Goal: Task Accomplishment & Management: Use online tool/utility

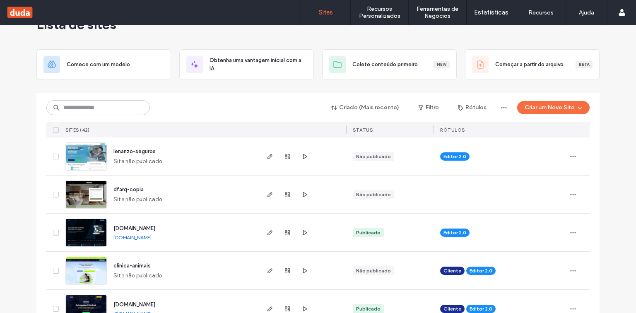
scroll to position [66, 0]
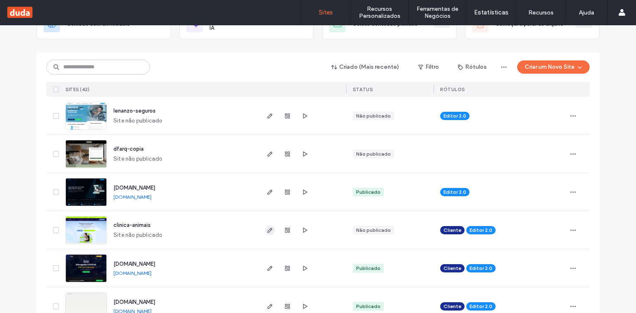
click at [267, 230] on use "button" at bounding box center [269, 230] width 5 height 5
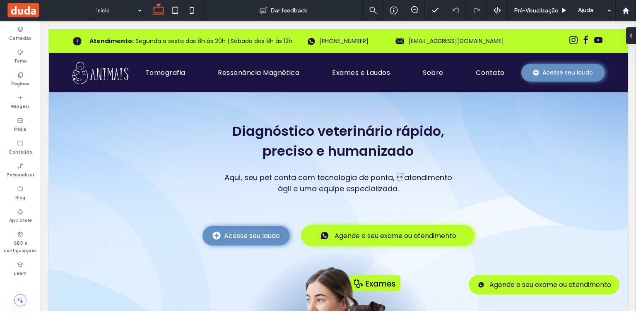
click at [22, 74] on icon at bounding box center [20, 75] width 7 height 7
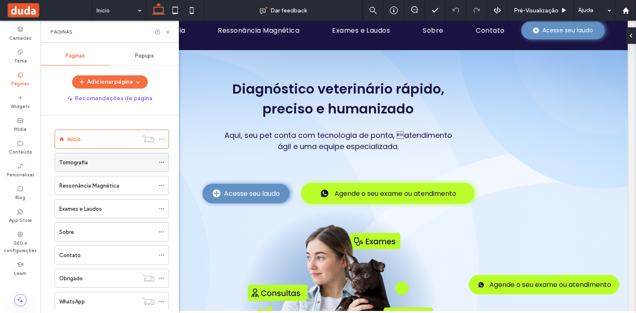
scroll to position [66, 0]
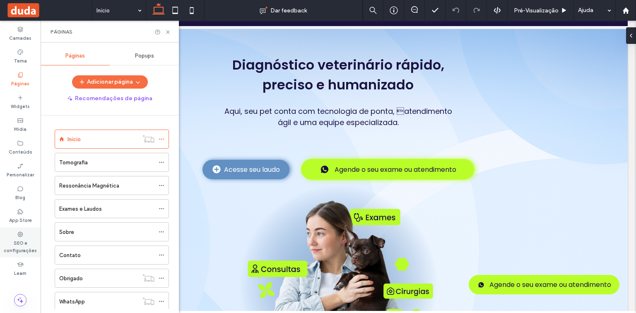
click at [22, 243] on label "SEO e configurações" at bounding box center [20, 246] width 41 height 17
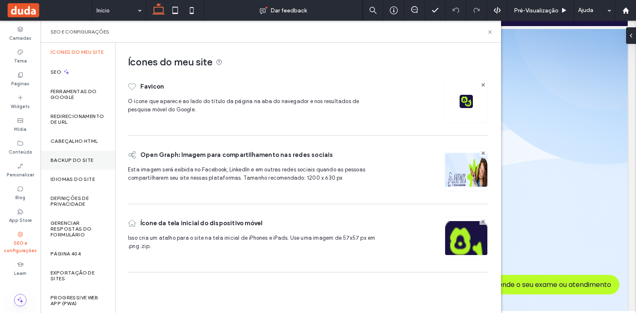
click at [71, 162] on label "Backup do Site" at bounding box center [71, 160] width 43 height 6
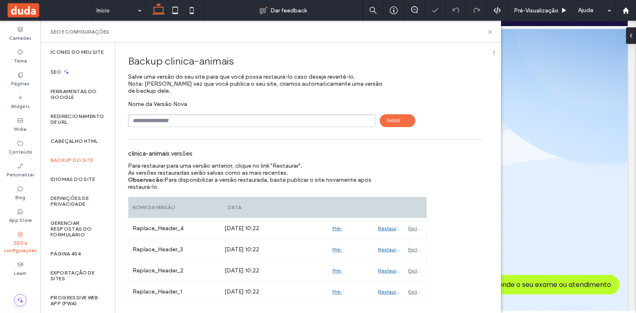
click at [176, 118] on input "text" at bounding box center [252, 120] width 248 height 13
type input "**********"
click at [394, 115] on span "Salvar" at bounding box center [398, 120] width 36 height 13
click at [70, 144] on label "Cabeçalho HTML" at bounding box center [74, 141] width 48 height 6
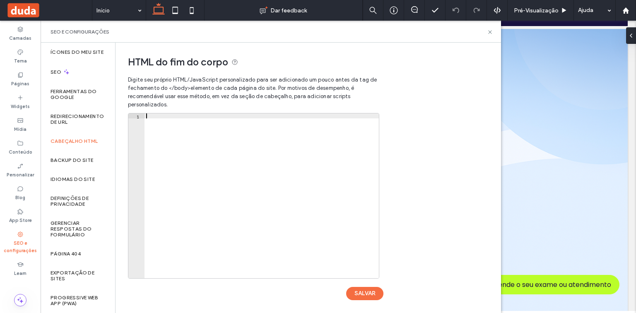
click at [178, 116] on div at bounding box center [261, 200] width 234 height 175
paste textarea "**********"
type textarea "**********"
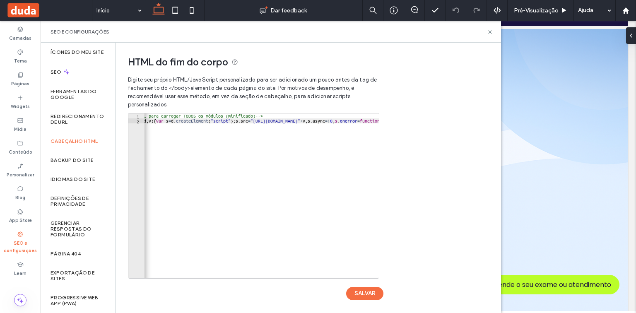
scroll to position [0, 0]
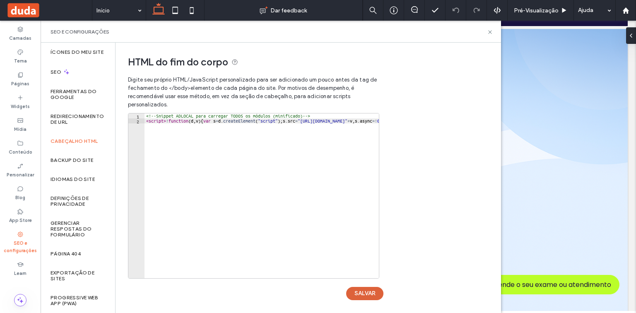
click at [361, 288] on button "SALVAR" at bounding box center [364, 293] width 37 height 13
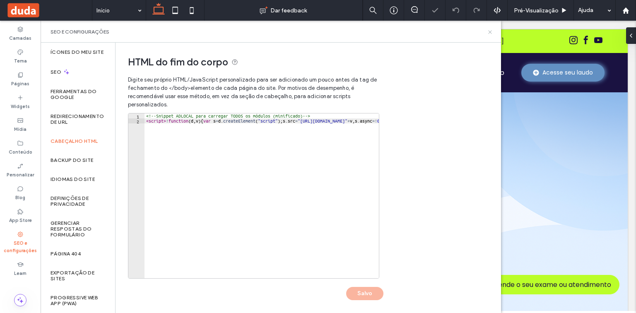
click at [489, 31] on icon at bounding box center [490, 32] width 6 height 6
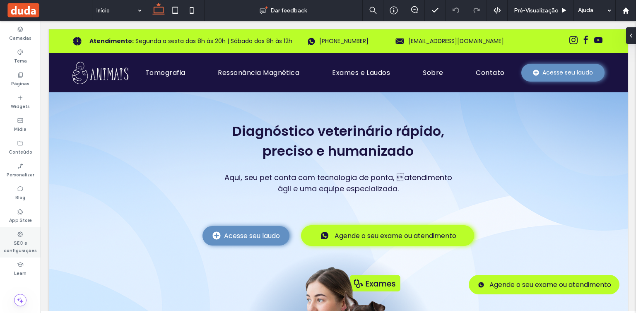
click at [21, 238] on label "SEO e configurações" at bounding box center [20, 246] width 41 height 17
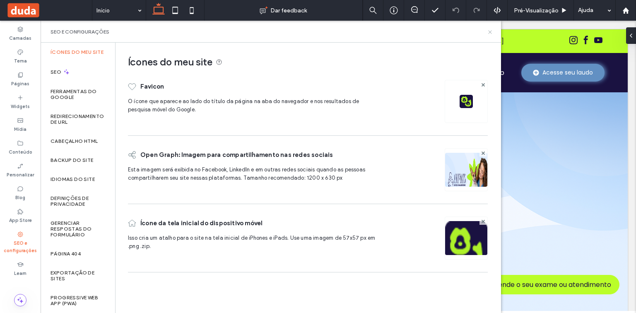
click at [490, 31] on use at bounding box center [489, 31] width 3 height 3
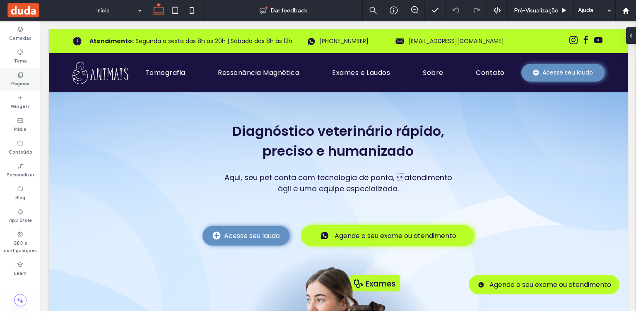
click at [24, 73] on div "Páginas" at bounding box center [20, 79] width 41 height 23
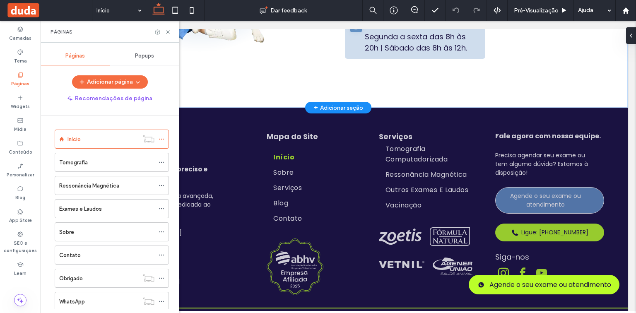
scroll to position [1583, 0]
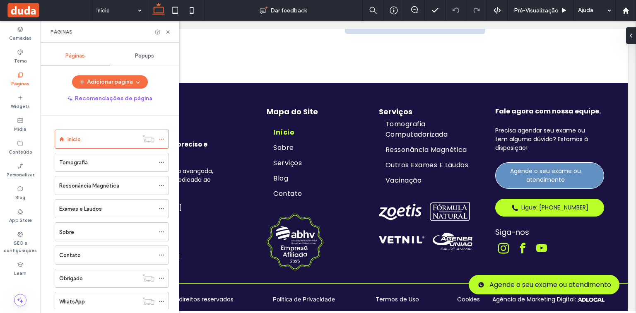
click at [94, 159] on div "Tomografia" at bounding box center [106, 162] width 95 height 9
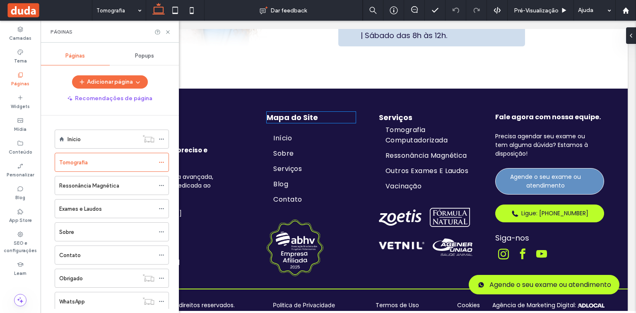
scroll to position [1506, 0]
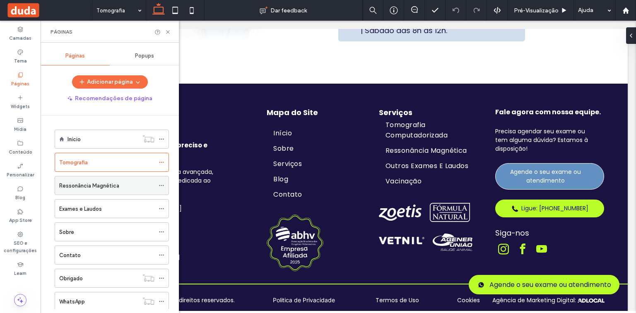
click at [101, 188] on label "Ressonância Magnética" at bounding box center [89, 185] width 60 height 14
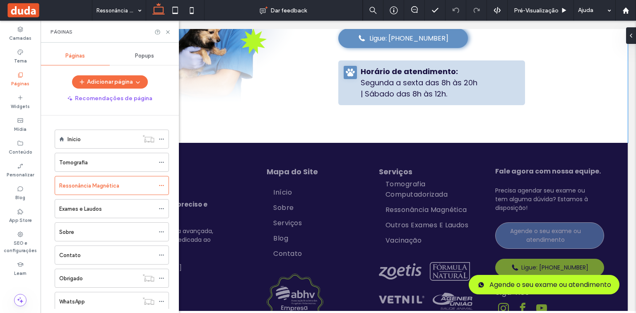
scroll to position [1523, 0]
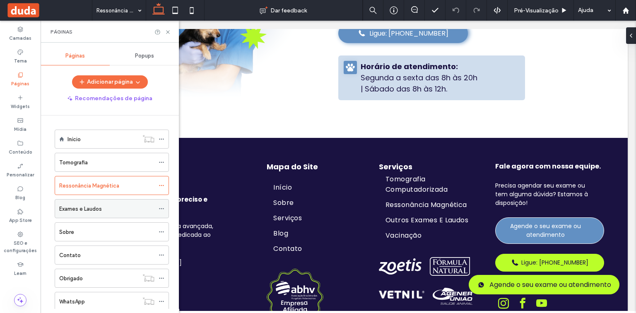
click at [81, 207] on label "Exames e Laudos" at bounding box center [80, 209] width 43 height 14
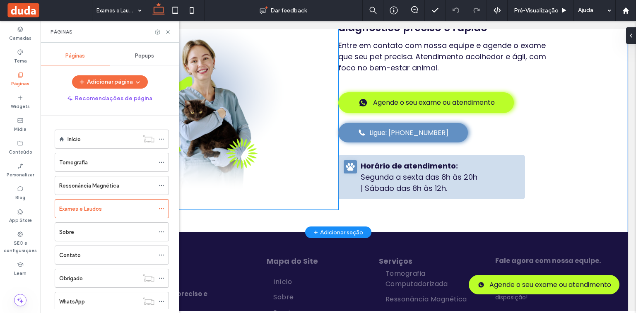
scroll to position [1623, 0]
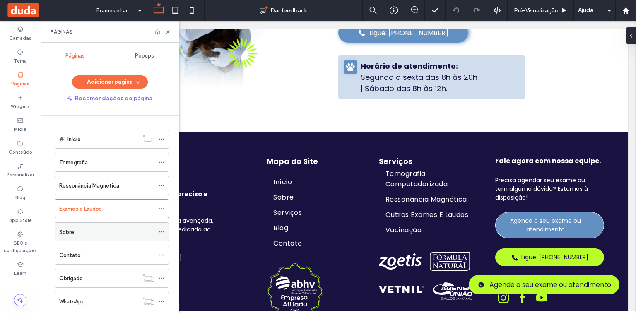
click at [106, 225] on div "Sobre" at bounding box center [106, 232] width 95 height 18
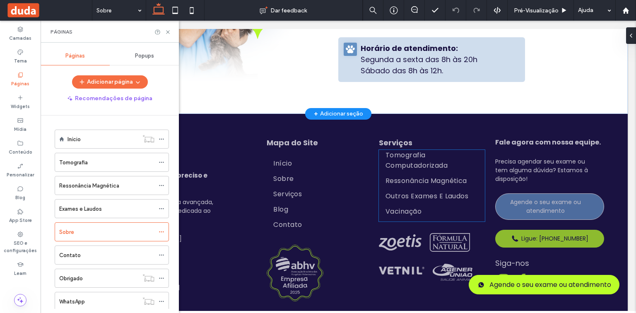
scroll to position [1654, 0]
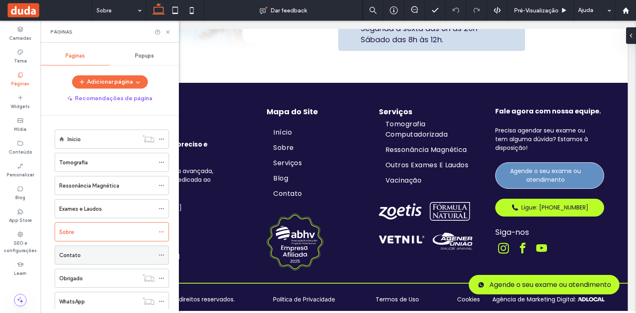
click at [105, 255] on div "Contato" at bounding box center [106, 255] width 95 height 9
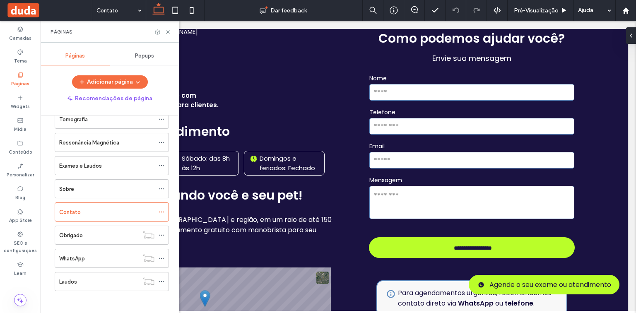
scroll to position [44, 0]
click at [92, 235] on div "Obrigado" at bounding box center [98, 234] width 79 height 9
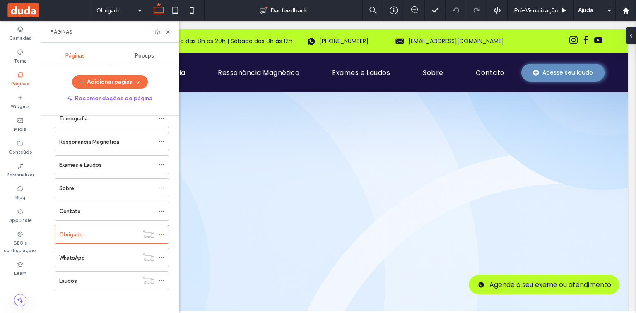
scroll to position [0, 0]
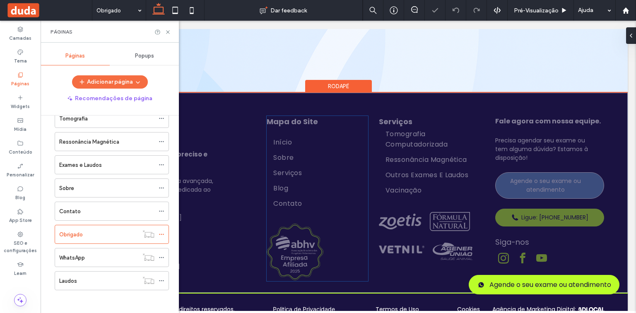
scroll to position [259, 0]
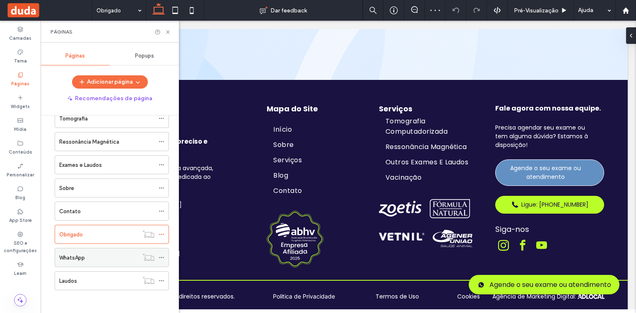
click at [103, 262] on div "WhatsApp" at bounding box center [98, 257] width 79 height 18
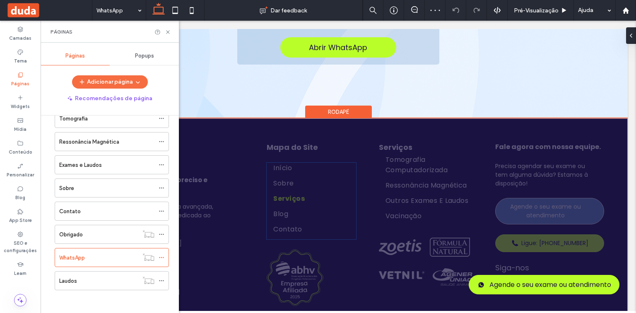
scroll to position [259, 0]
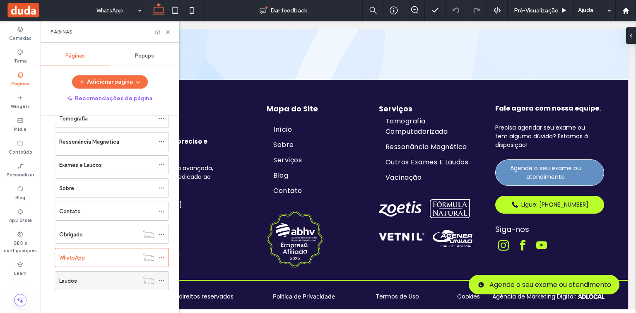
click at [116, 277] on div "Laudos" at bounding box center [98, 281] width 79 height 9
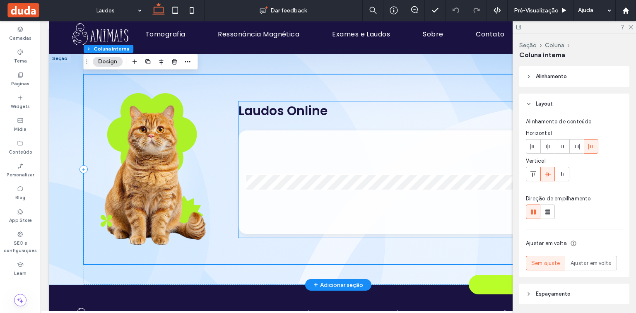
scroll to position [33, 0]
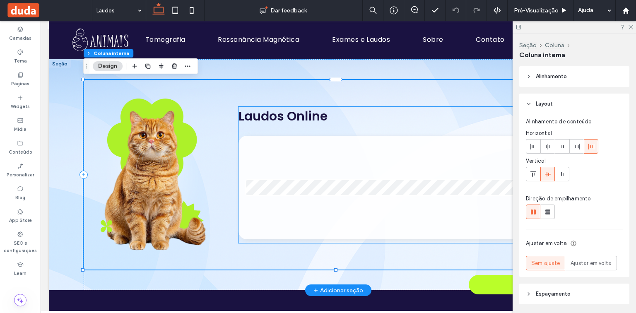
click at [298, 160] on div at bounding box center [408, 187] width 340 height 103
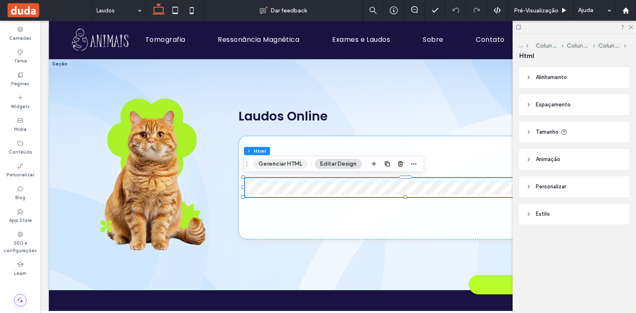
click at [287, 165] on button "Gerenciar HTML" at bounding box center [280, 164] width 55 height 10
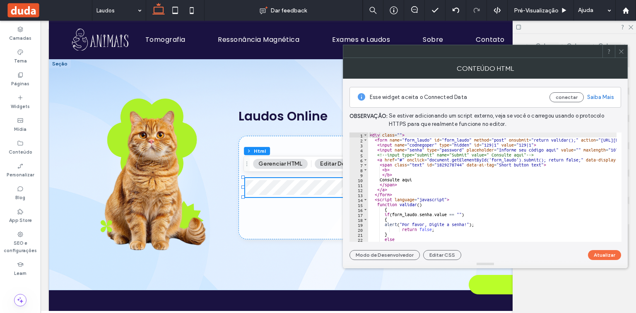
scroll to position [0, 0]
click at [619, 50] on icon at bounding box center [621, 51] width 6 height 6
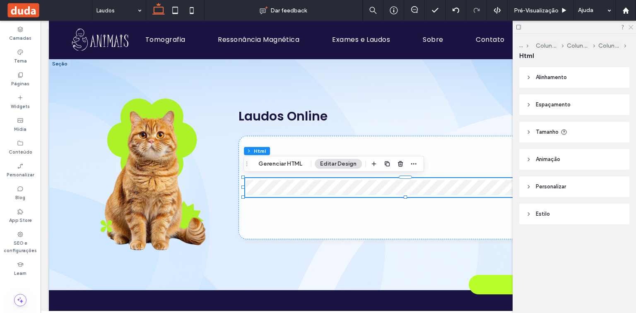
click at [628, 27] on icon at bounding box center [630, 26] width 5 height 5
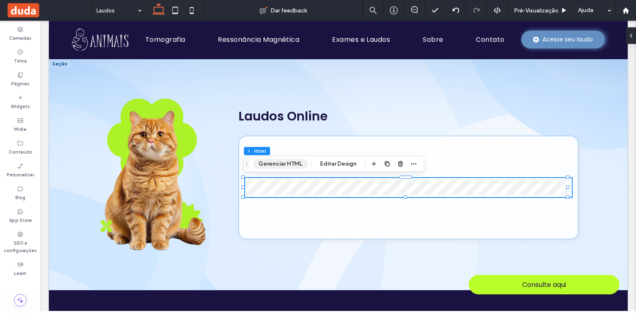
click at [296, 164] on button "Gerenciar HTML" at bounding box center [280, 164] width 55 height 10
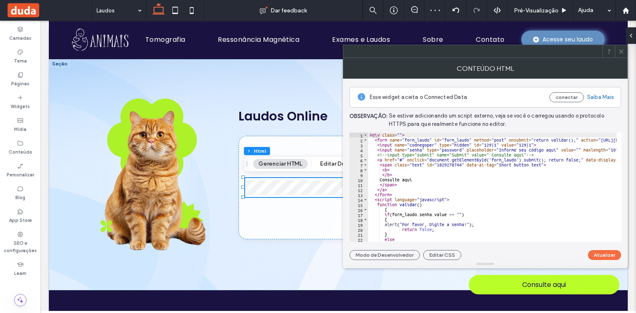
click at [621, 51] on use at bounding box center [621, 51] width 4 height 4
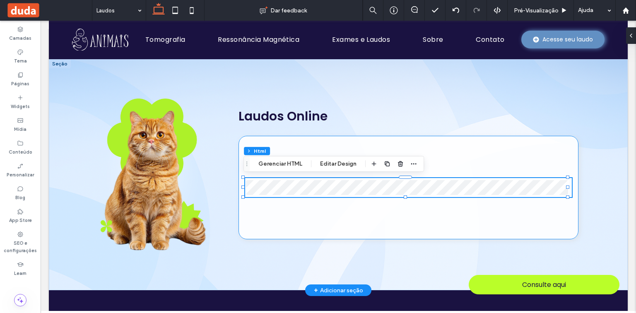
click at [416, 222] on div at bounding box center [408, 187] width 340 height 103
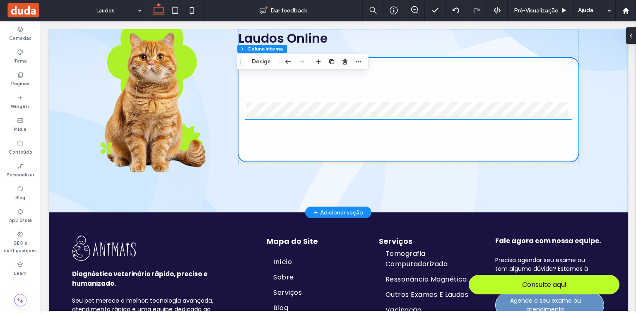
scroll to position [99, 0]
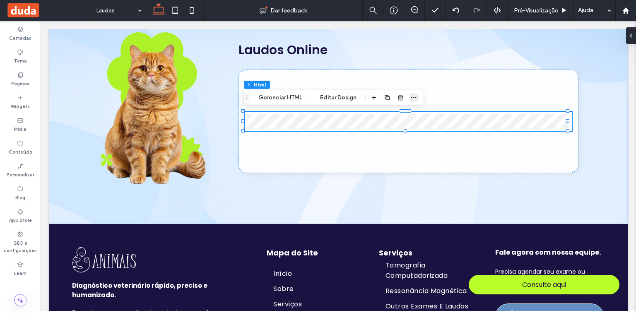
click at [415, 94] on span "button" at bounding box center [414, 98] width 10 height 10
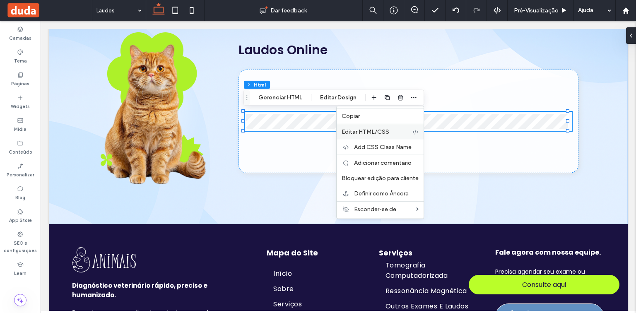
click at [396, 130] on label "Editar HTML/CSS" at bounding box center [376, 131] width 70 height 7
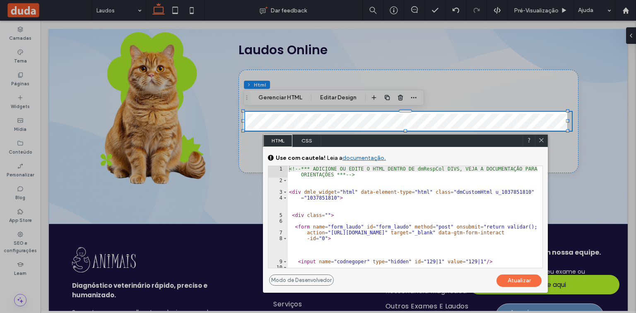
scroll to position [60, 0]
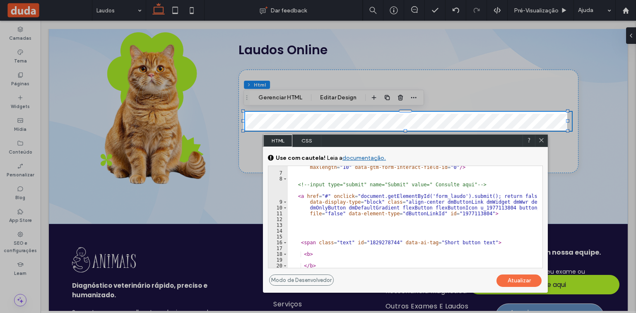
click at [540, 139] on use at bounding box center [541, 140] width 4 height 4
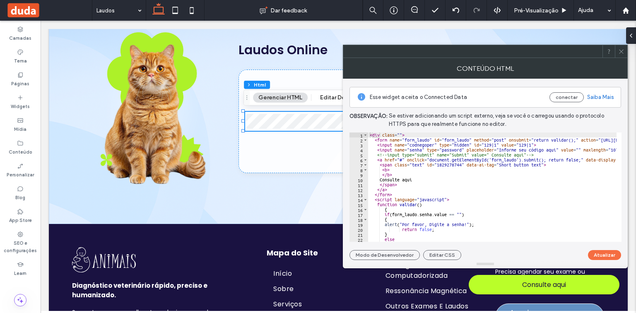
scroll to position [0, 0]
click at [621, 50] on icon at bounding box center [621, 51] width 6 height 6
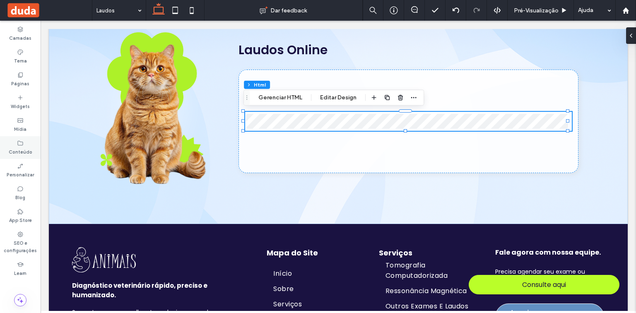
click at [20, 147] on label "Conteúdo" at bounding box center [21, 151] width 24 height 9
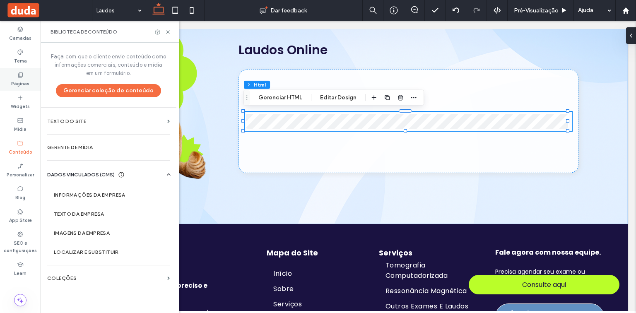
click at [18, 77] on icon at bounding box center [20, 75] width 7 height 7
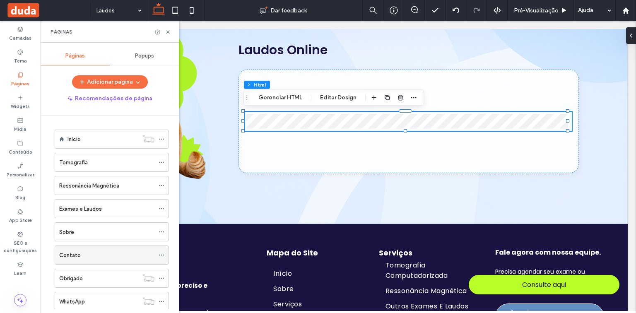
scroll to position [44, 0]
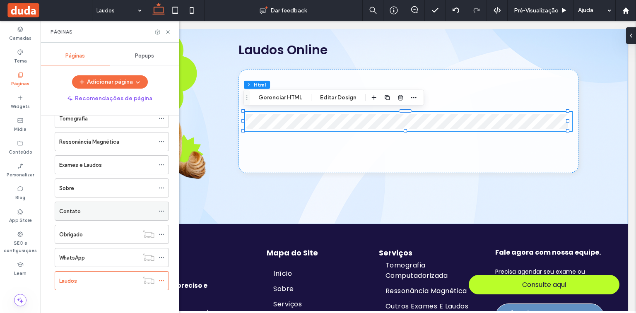
click at [110, 211] on div "Contato" at bounding box center [106, 211] width 95 height 9
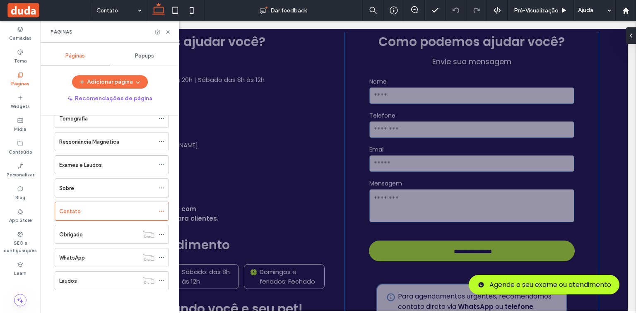
scroll to position [364, 0]
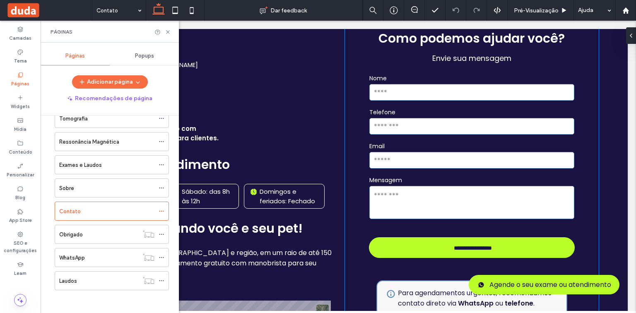
click at [423, 162] on input "text" at bounding box center [471, 160] width 205 height 17
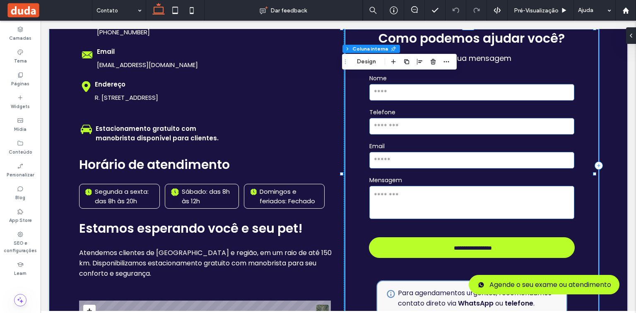
click at [423, 162] on input "text" at bounding box center [471, 160] width 205 height 17
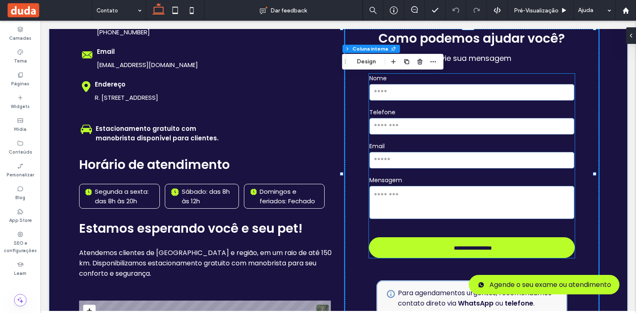
click at [436, 149] on div "Email" at bounding box center [471, 156] width 211 height 34
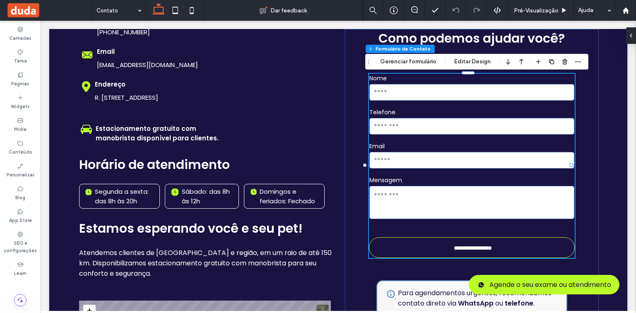
type input "*"
type input "***"
type input "*"
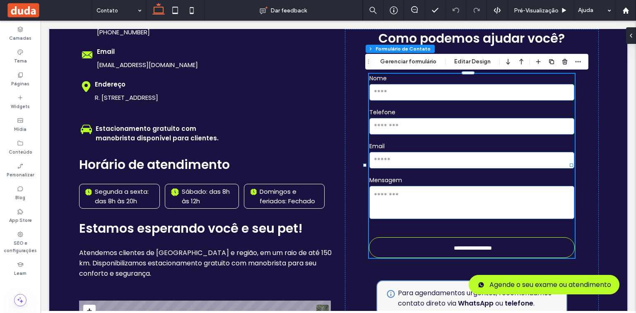
type input "***"
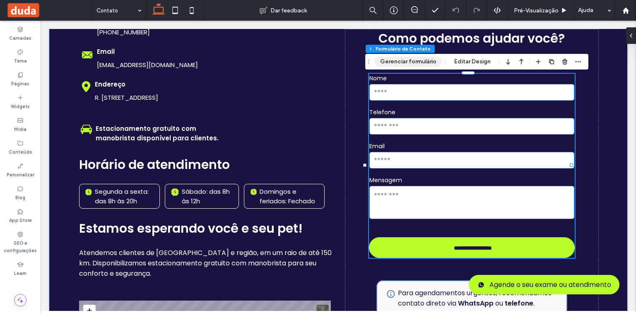
click at [423, 62] on button "Gerenciar formulário" at bounding box center [408, 62] width 67 height 10
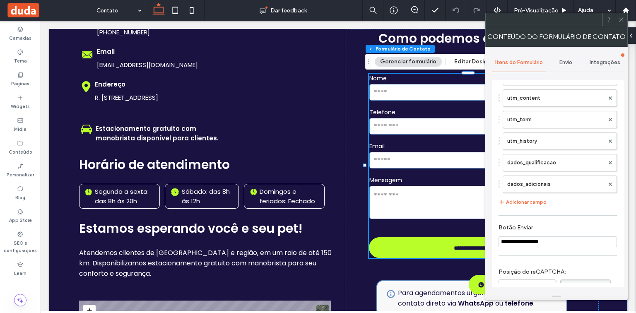
scroll to position [662, 0]
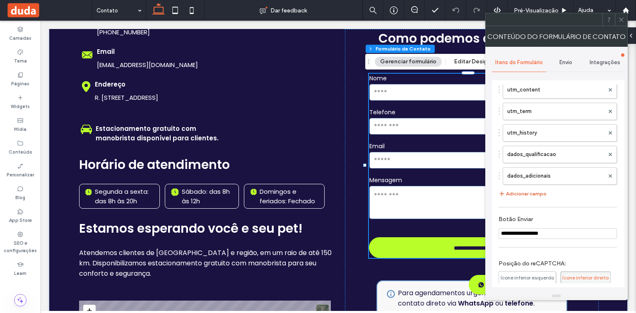
click at [532, 189] on button "Adicionar campo" at bounding box center [522, 194] width 48 height 10
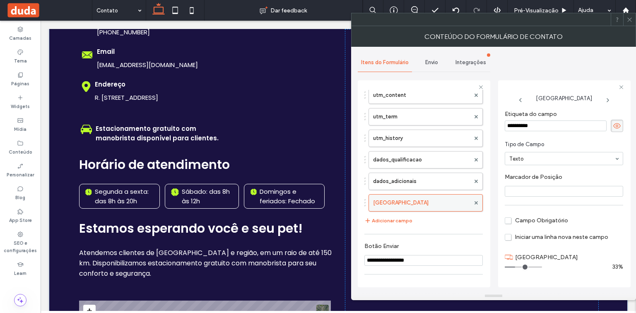
click at [474, 197] on div at bounding box center [476, 203] width 12 height 12
click at [474, 201] on icon at bounding box center [475, 202] width 3 height 3
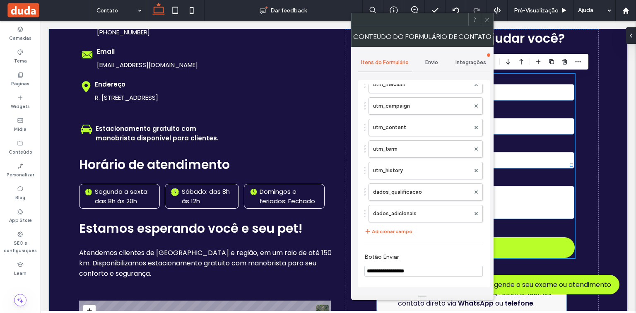
scroll to position [629, 0]
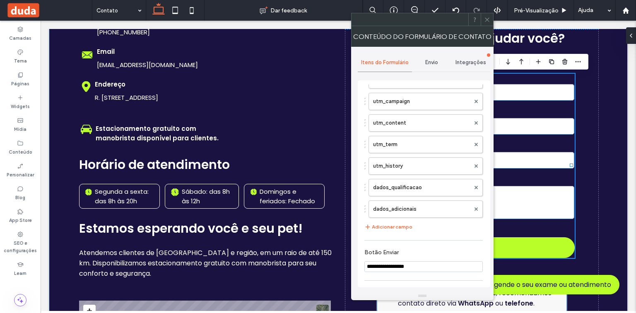
click at [488, 22] on span at bounding box center [487, 19] width 6 height 12
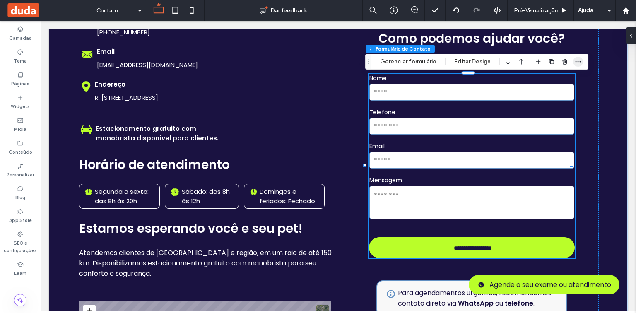
click at [575, 60] on icon "button" at bounding box center [578, 61] width 7 height 7
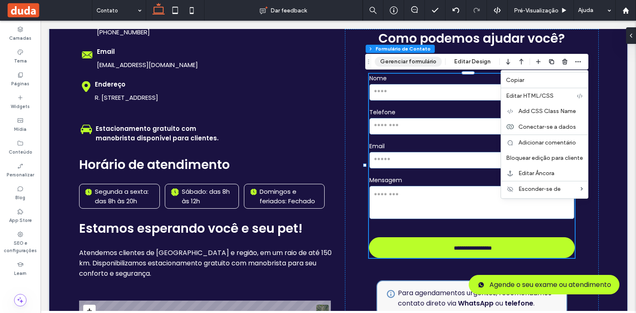
click at [415, 63] on button "Gerenciar formulário" at bounding box center [408, 62] width 67 height 10
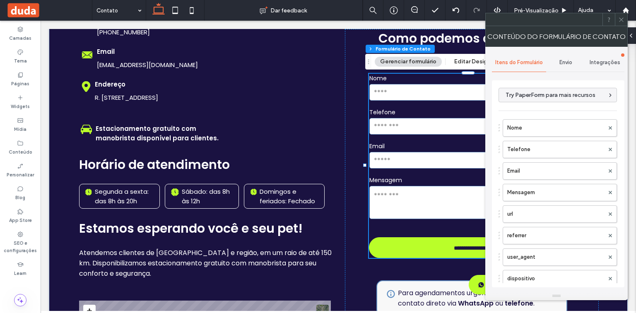
click at [599, 59] on span "Integrações" at bounding box center [604, 62] width 31 height 7
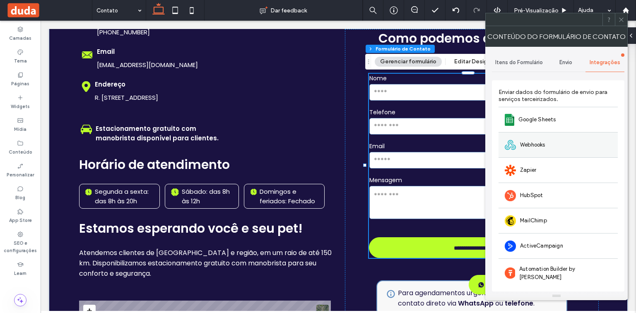
click at [534, 139] on div "Webhooks" at bounding box center [557, 144] width 119 height 25
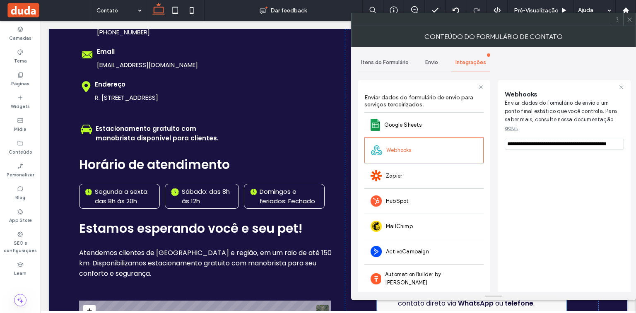
scroll to position [0, 7]
drag, startPoint x: 531, startPoint y: 137, endPoint x: 629, endPoint y: 129, distance: 98.0
click at [629, 129] on div "**********" at bounding box center [564, 188] width 132 height 217
click at [428, 60] on span "Envio" at bounding box center [431, 62] width 13 height 7
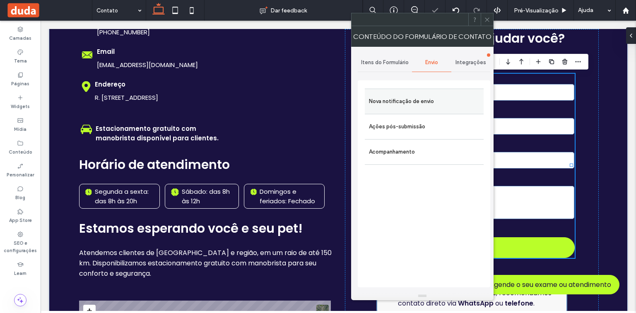
click at [423, 101] on label "Nova notificação de envio" at bounding box center [424, 101] width 111 height 17
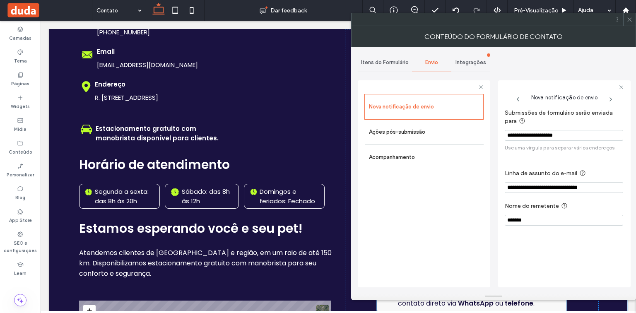
drag, startPoint x: 586, startPoint y: 134, endPoint x: 502, endPoint y: 134, distance: 84.4
click at [502, 134] on div "**********" at bounding box center [564, 183] width 132 height 207
click at [460, 204] on div "Nova notificação de envio Ações pós-submissão Acompanhamento" at bounding box center [423, 188] width 119 height 189
click at [471, 63] on span "Integrações" at bounding box center [470, 62] width 31 height 7
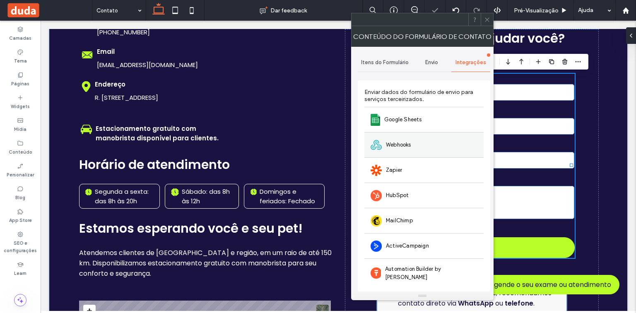
click at [426, 149] on div "Webhooks" at bounding box center [423, 144] width 119 height 25
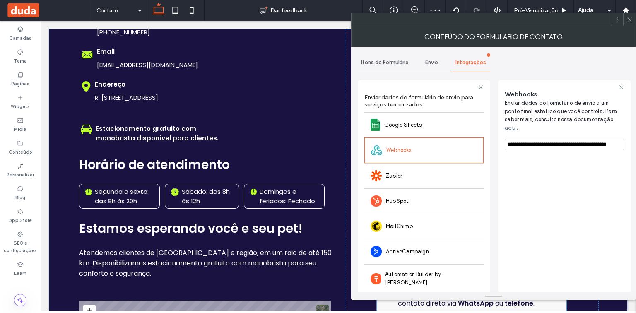
drag, startPoint x: 531, startPoint y: 135, endPoint x: 628, endPoint y: 135, distance: 96.4
click at [628, 135] on div "**********" at bounding box center [564, 188] width 132 height 217
click at [574, 174] on div "**********" at bounding box center [564, 188] width 119 height 209
click at [629, 18] on icon at bounding box center [629, 20] width 6 height 6
